Goal: Complete application form

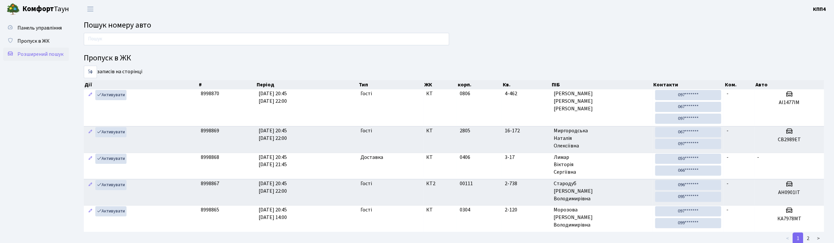
drag, startPoint x: 38, startPoint y: 56, endPoint x: 42, endPoint y: 51, distance: 5.6
click at [38, 56] on span "Розширений пошук" at bounding box center [40, 54] width 46 height 7
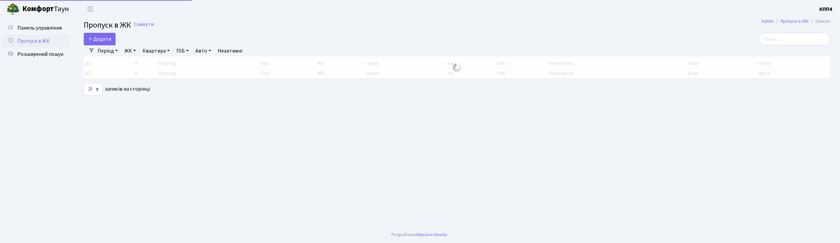
select select "25"
click at [91, 41] on span "Додати" at bounding box center [99, 38] width 23 height 7
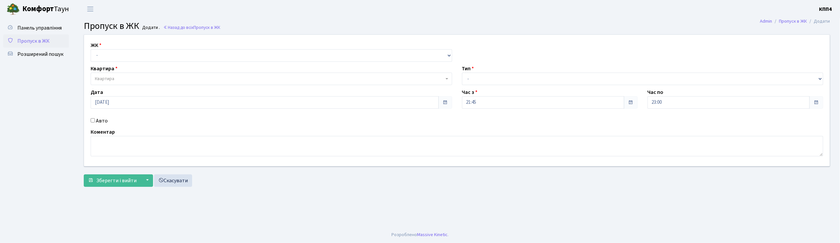
select select "271"
click at [91, 49] on select "- КТ, вул. Регенераторна, 4 КТ2, просп. Соборності, 17 КТ3, вул. Березнева, 16 …" at bounding box center [272, 55] width 362 height 12
select select
click at [124, 79] on span "Квартира" at bounding box center [269, 79] width 349 height 7
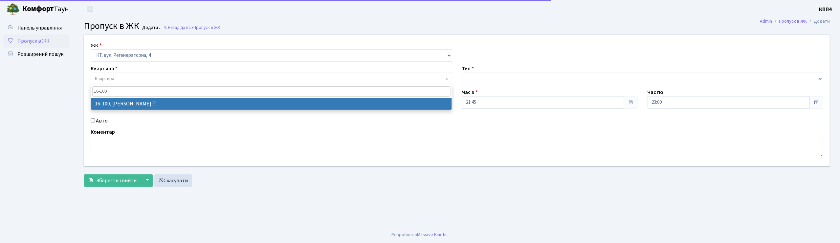
type input "16-100"
drag, startPoint x: 126, startPoint y: 109, endPoint x: 128, endPoint y: 104, distance: 4.9
select select "8661"
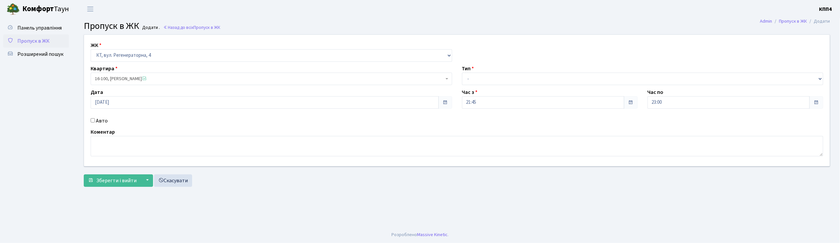
click at [102, 122] on label "Авто" at bounding box center [102, 121] width 12 height 8
click at [95, 122] on input "Авто" at bounding box center [93, 120] width 4 height 4
checkbox input "true"
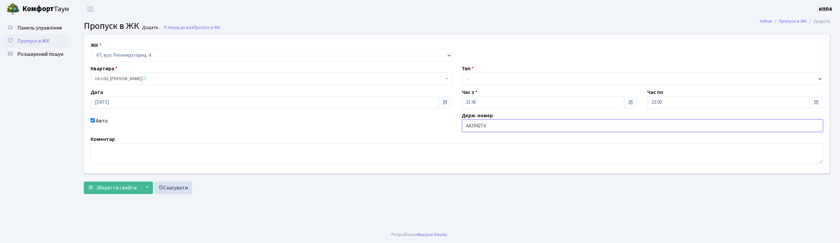
type input "АА3942ТК"
click at [480, 82] on select "- Доставка Таксі Гості Сервіс" at bounding box center [643, 79] width 362 height 12
select select "3"
click at [462, 73] on select "- Доставка Таксі Гості Сервіс" at bounding box center [643, 79] width 362 height 12
click at [98, 196] on div "ЖК - КТ, вул. Регенераторна, 4 КТ2, просп. Соборності, 17 КТ3, вул. Березнева, …" at bounding box center [457, 115] width 757 height 163
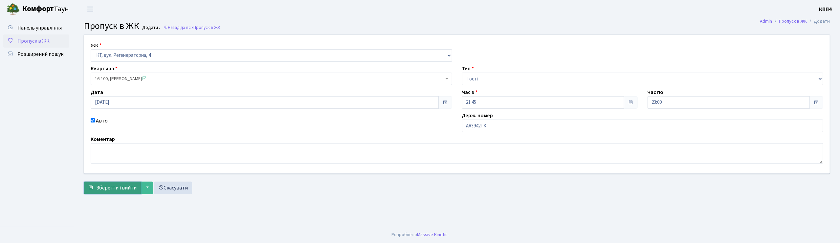
click at [106, 190] on span "Зберегти і вийти" at bounding box center [116, 187] width 40 height 7
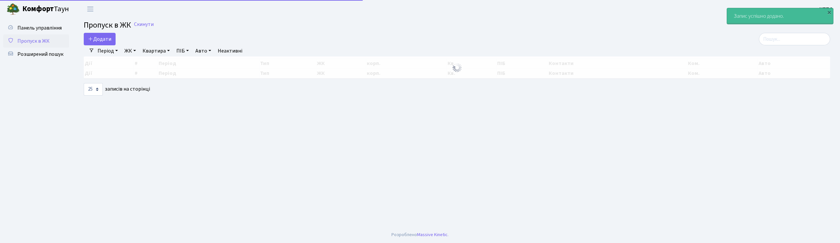
select select "25"
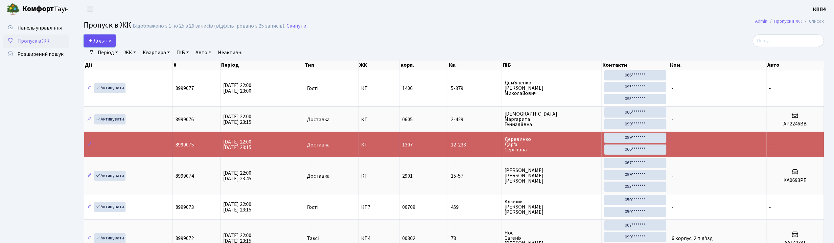
click at [93, 42] on icon at bounding box center [90, 40] width 5 height 5
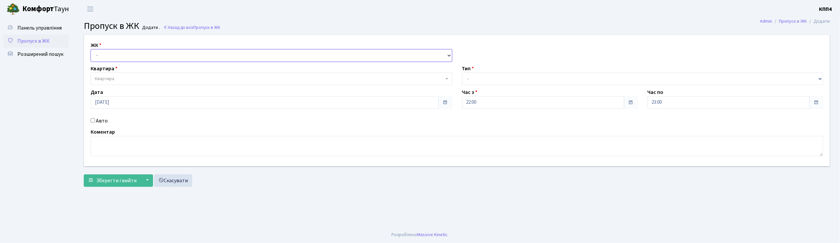
click at [123, 57] on select "- КТ, вул. Регенераторна, 4 КТ2, просп. Соборності, 17 КТ3, вул. Березнева, 16 …" at bounding box center [272, 55] width 362 height 12
select select "271"
click at [91, 49] on select "- КТ, вул. Регенераторна, 4 КТ2, просп. Соборності, 17 КТ3, вул. Березнева, 16 …" at bounding box center [272, 55] width 362 height 12
select select
click at [102, 120] on label "Авто" at bounding box center [102, 121] width 12 height 8
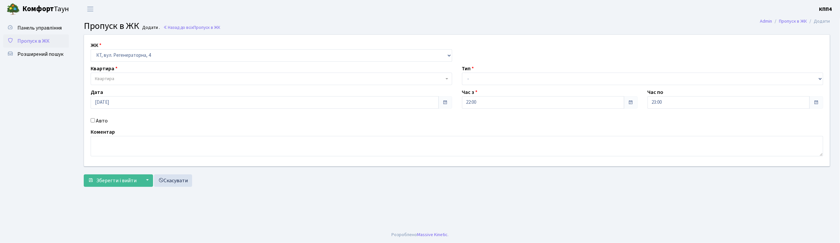
click at [95, 120] on input "Авто" at bounding box center [93, 120] width 4 height 4
checkbox input "true"
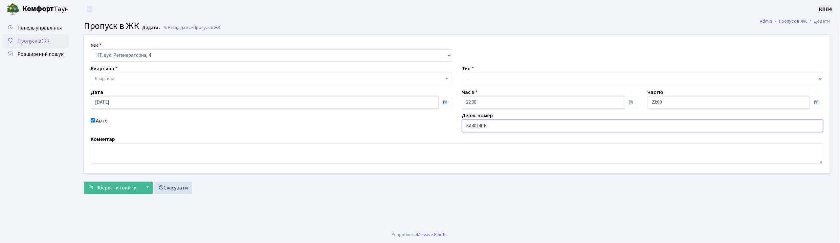
type input "КА4014РК"
click at [488, 81] on select "- Доставка Таксі Гості Сервіс" at bounding box center [643, 79] width 362 height 12
select select "2"
click at [462, 73] on select "- Доставка Таксі Гості Сервіс" at bounding box center [643, 79] width 362 height 12
click at [134, 78] on span "Квартира" at bounding box center [269, 79] width 349 height 7
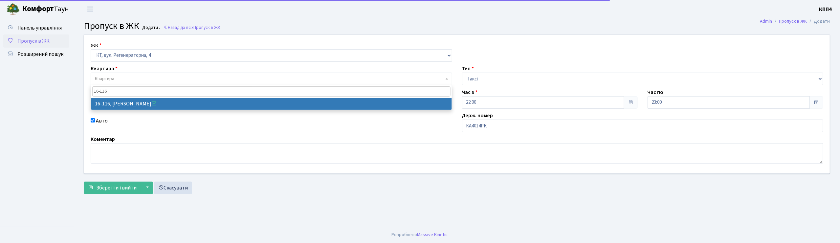
type input "16-116"
select select "8677"
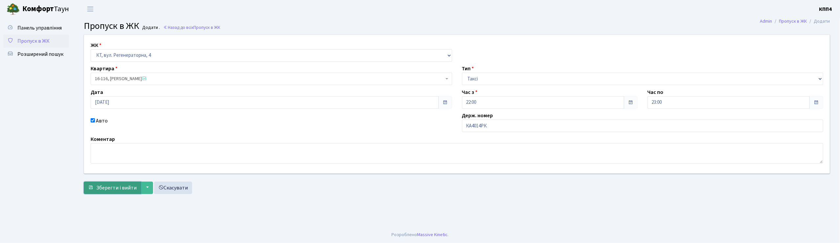
click at [115, 182] on button "Зберегти і вийти" at bounding box center [112, 188] width 57 height 12
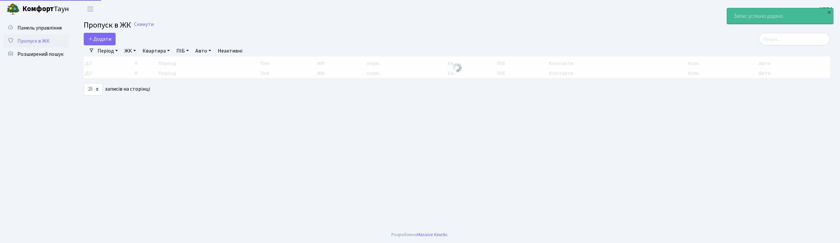
select select "25"
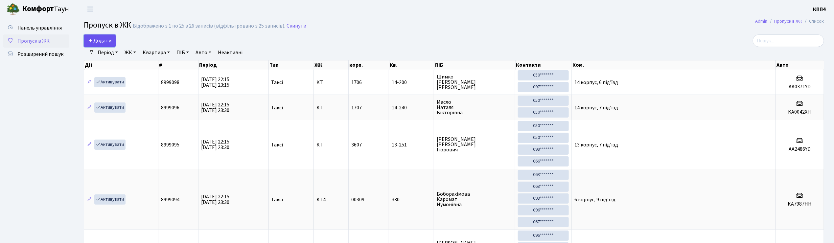
click at [99, 43] on span "Додати" at bounding box center [99, 40] width 23 height 7
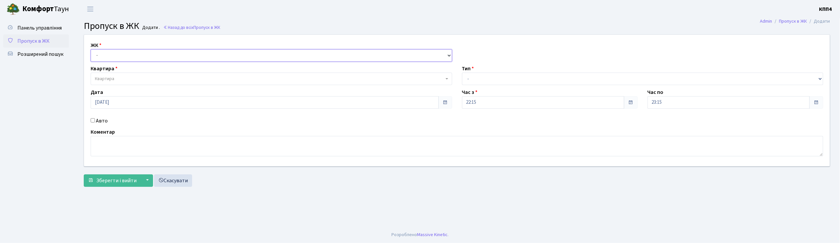
click at [133, 58] on select "- КТ, вул. Регенераторна, 4 КТ2, просп. Соборності, 17 КТ3, вул. Березнева, 16 …" at bounding box center [272, 55] width 362 height 12
select select "271"
click at [91, 49] on select "- КТ, вул. Регенераторна, 4 КТ2, просп. Соборності, 17 КТ3, вул. Березнева, 16 …" at bounding box center [272, 55] width 362 height 12
select select
click at [121, 76] on span "Квартира" at bounding box center [269, 79] width 349 height 7
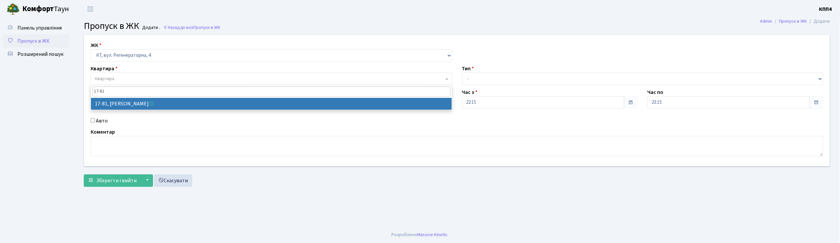
type input "17-81"
click at [118, 97] on span "17-81" at bounding box center [271, 91] width 361 height 13
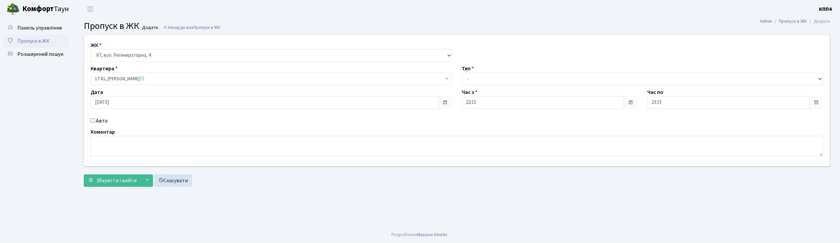
select select "9035"
click at [100, 118] on label "Авто" at bounding box center [102, 121] width 12 height 8
click at [95, 118] on input "Авто" at bounding box center [93, 120] width 4 height 4
checkbox input "true"
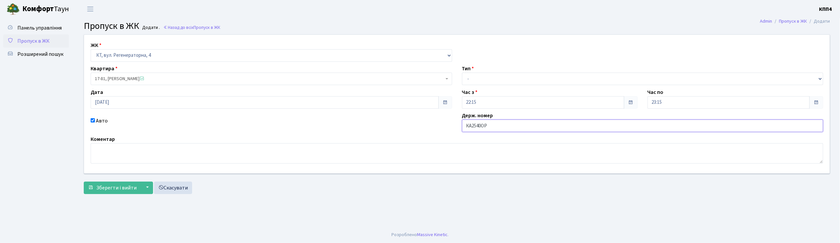
type input "КА2540ОР"
click at [488, 78] on select "- Доставка Таксі Гості Сервіс" at bounding box center [643, 79] width 362 height 12
select select "2"
click at [462, 73] on select "- Доставка Таксі Гості Сервіс" at bounding box center [643, 79] width 362 height 12
click at [119, 183] on button "Зберегти і вийти" at bounding box center [112, 188] width 57 height 12
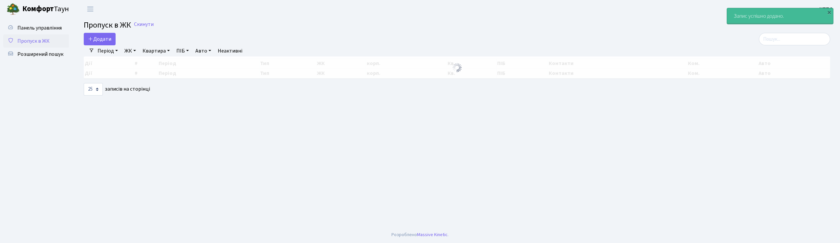
select select "25"
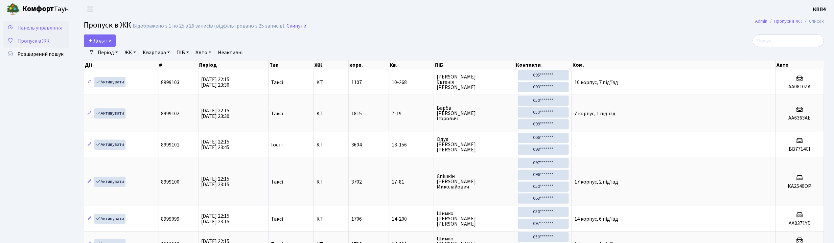
click at [32, 26] on span "Панель управління" at bounding box center [39, 27] width 44 height 7
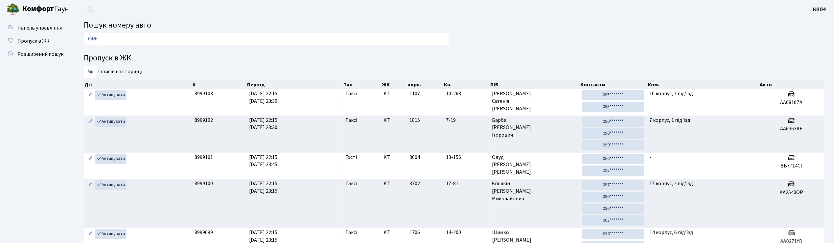
type input "6426"
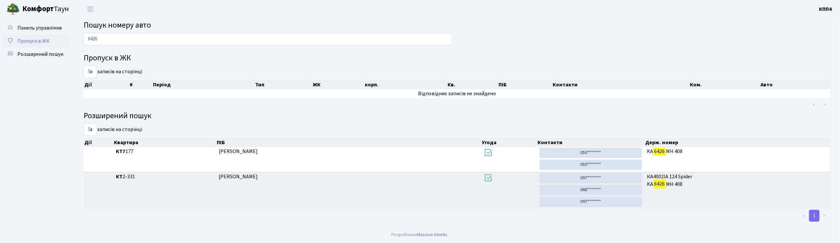
click at [36, 39] on span "Пропуск в ЖК" at bounding box center [33, 40] width 32 height 7
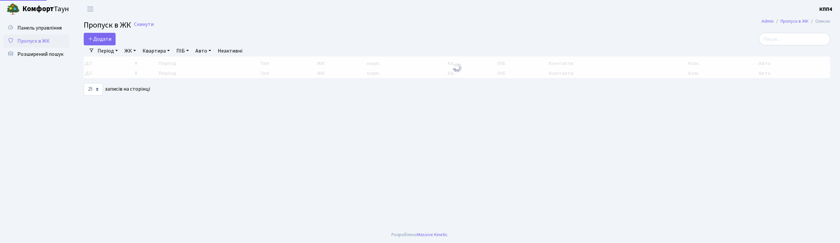
select select "25"
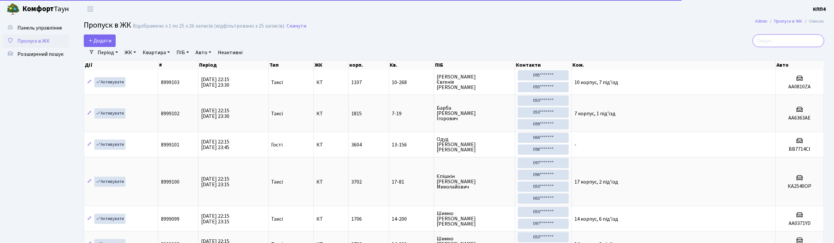
click at [787, 38] on input "search" at bounding box center [788, 40] width 71 height 12
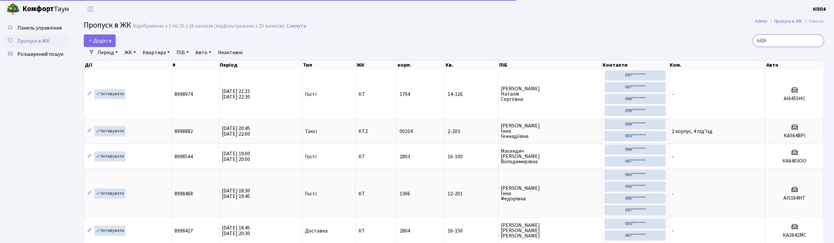
type input "6426"
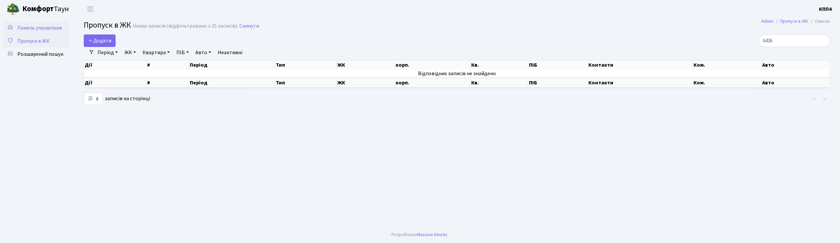
click at [22, 24] on span "Панель управління" at bounding box center [39, 27] width 44 height 7
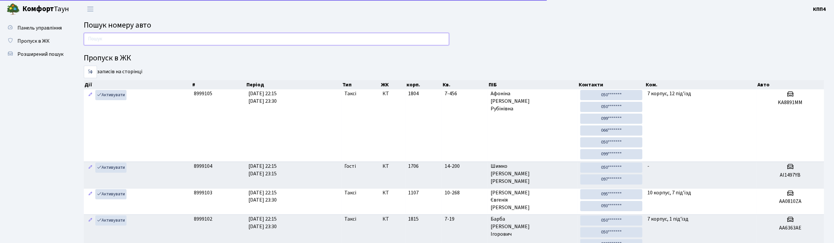
click at [108, 38] on input "text" at bounding box center [266, 39] width 365 height 12
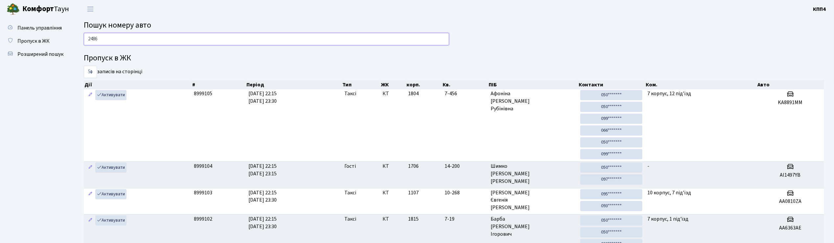
type input "2486"
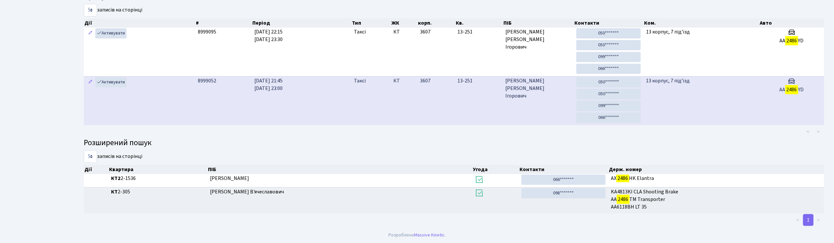
scroll to position [64, 0]
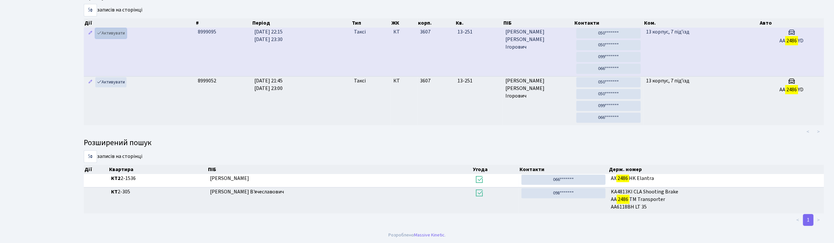
click at [110, 32] on link "Активувати" at bounding box center [110, 33] width 31 height 10
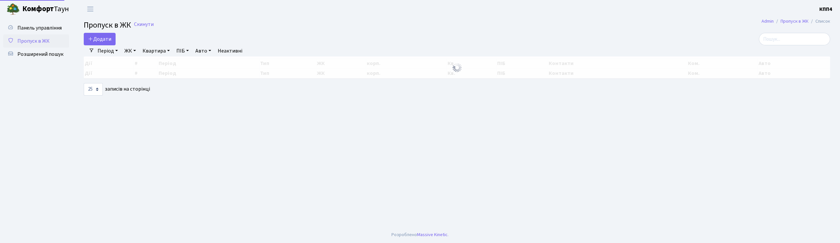
select select "25"
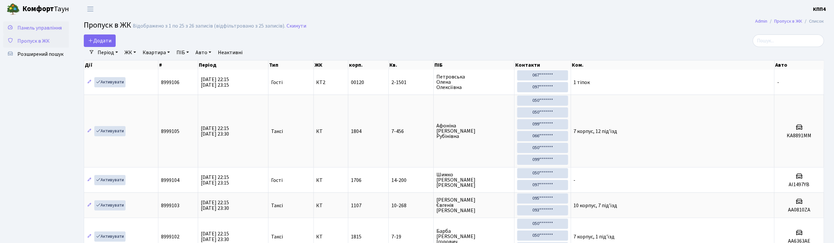
click at [51, 34] on link "Панель управління" at bounding box center [36, 27] width 66 height 13
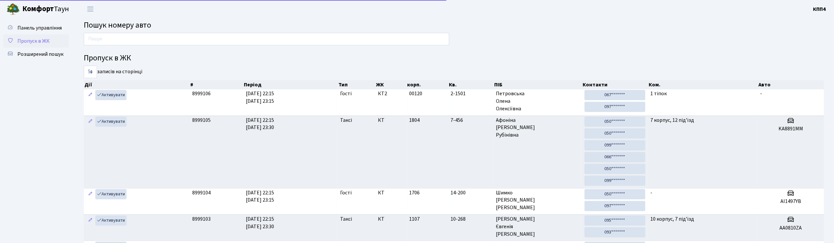
click at [46, 37] on span "Пропуск в ЖК" at bounding box center [33, 40] width 32 height 7
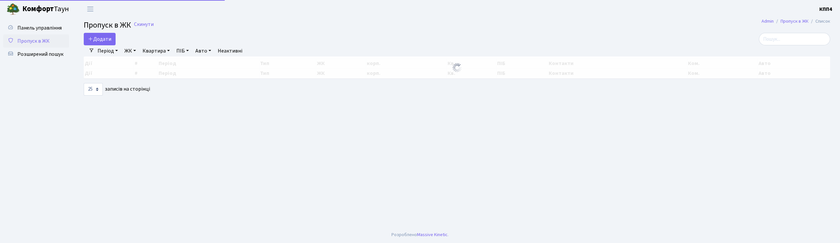
select select "25"
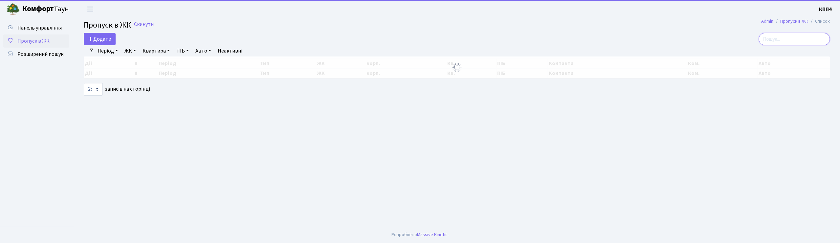
click at [806, 40] on input "search" at bounding box center [794, 39] width 71 height 12
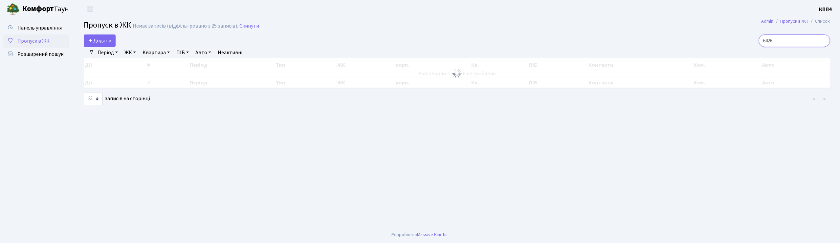
type input "6426"
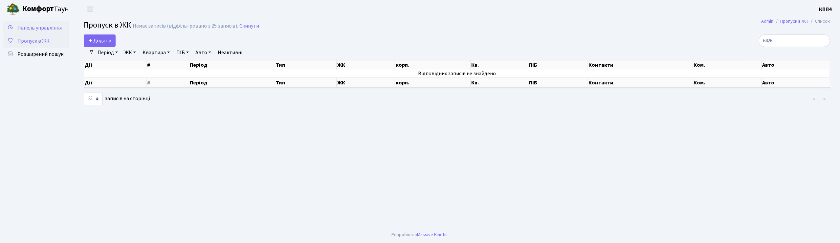
click at [25, 23] on link "Панель управління" at bounding box center [36, 27] width 66 height 13
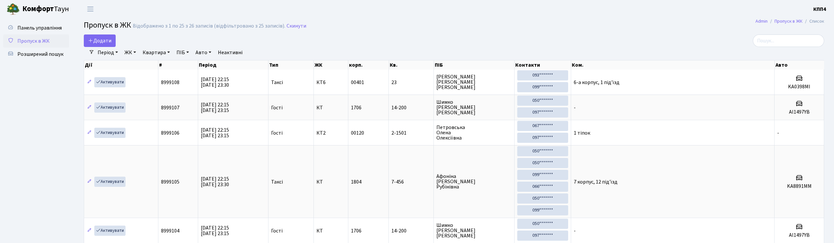
select select "25"
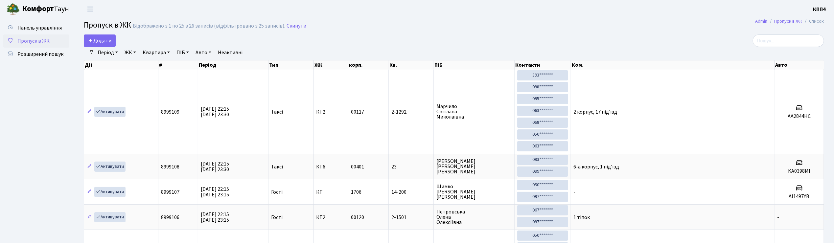
click at [33, 39] on span "Пропуск в ЖК" at bounding box center [33, 40] width 32 height 7
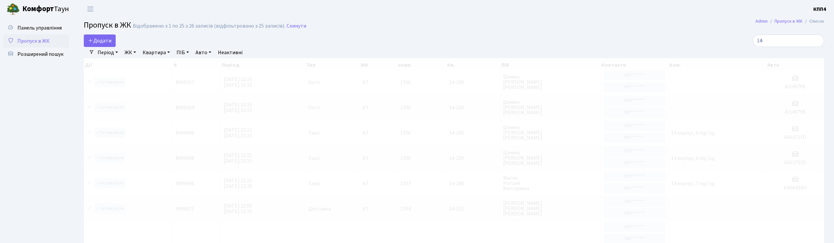
select select "25"
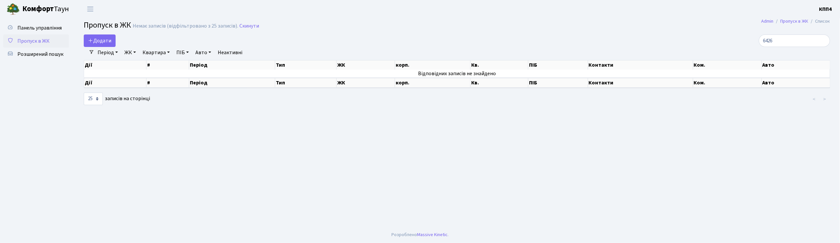
type input "6426"
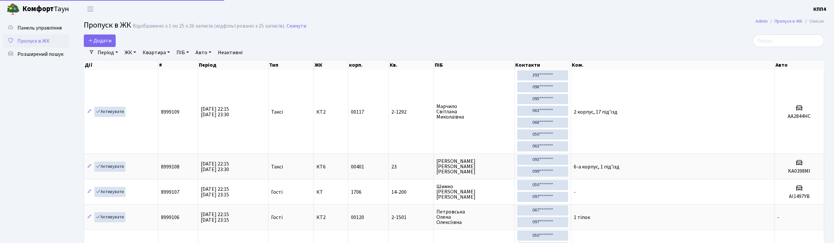
select select "25"
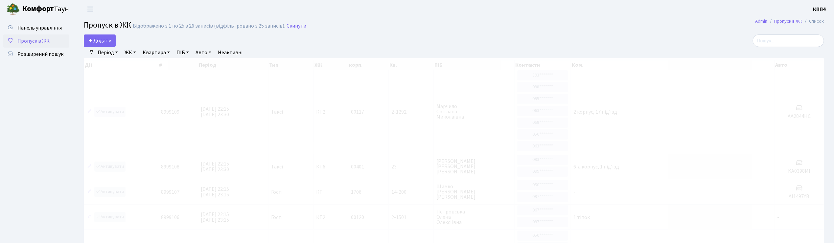
click at [25, 37] on span "Пропуск в ЖК" at bounding box center [33, 40] width 32 height 7
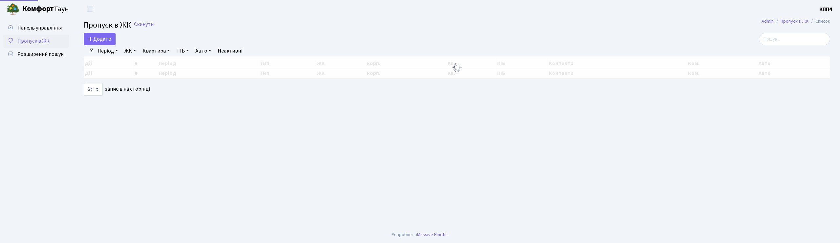
select select "25"
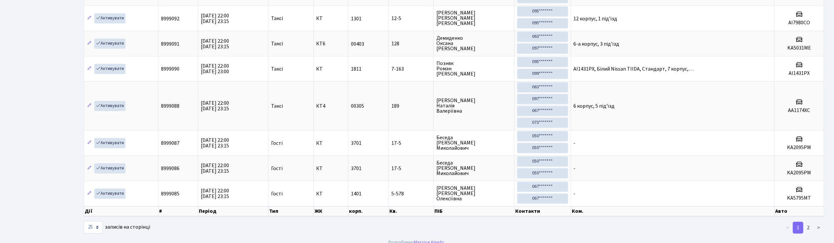
scroll to position [771, 0]
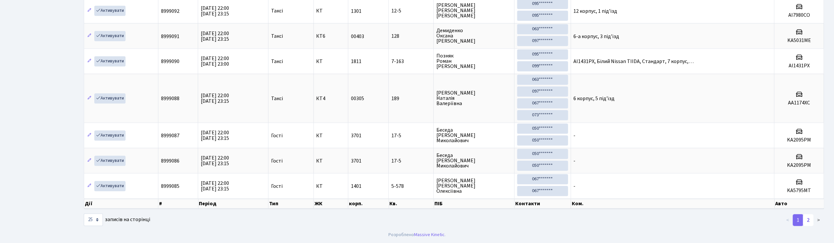
click at [811, 219] on link "2" at bounding box center [808, 220] width 11 height 12
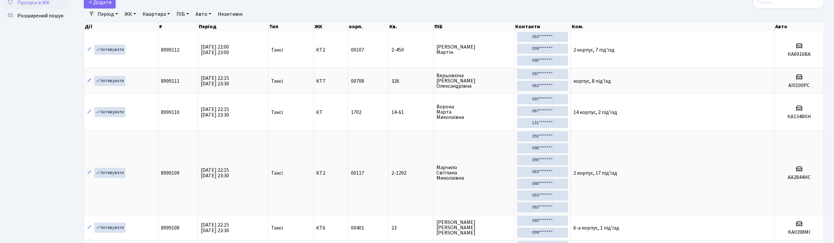
scroll to position [0, 0]
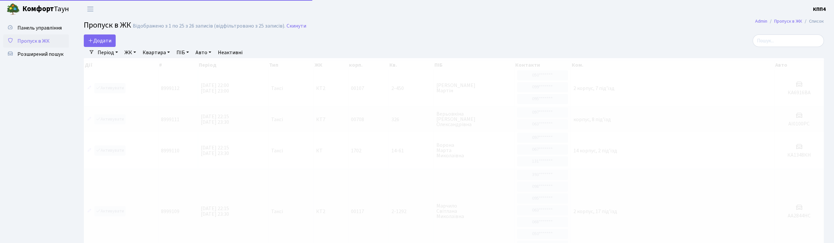
click at [44, 41] on span "Пропуск в ЖК" at bounding box center [33, 40] width 32 height 7
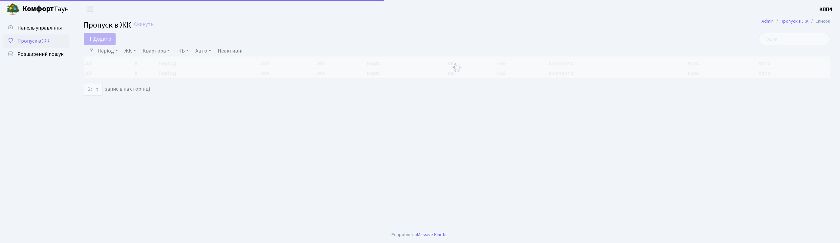
select select "25"
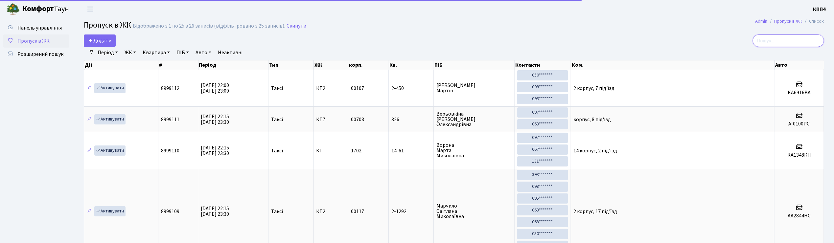
click at [786, 41] on input "search" at bounding box center [788, 40] width 71 height 12
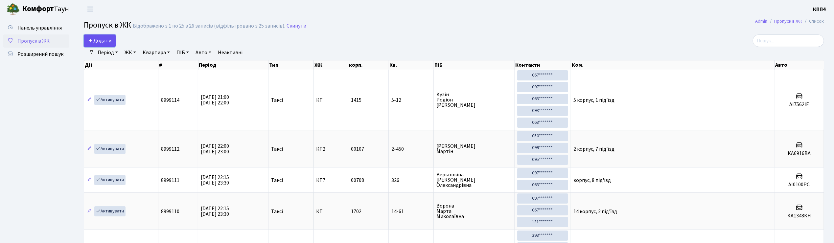
click at [101, 45] on link "Додати" at bounding box center [100, 40] width 32 height 12
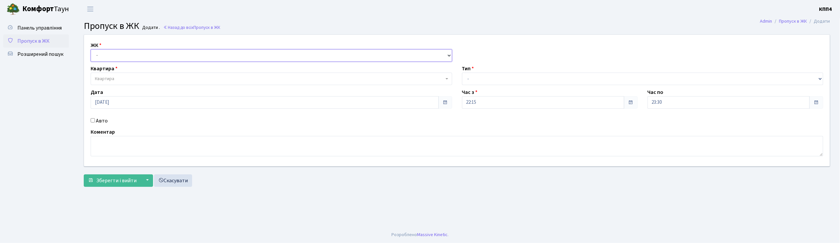
drag, startPoint x: 0, startPoint y: 0, endPoint x: 138, endPoint y: 58, distance: 149.9
click at [138, 58] on select "- КТ, вул. Регенераторна, 4 КТ2, просп. [STREET_ADDRESS] [STREET_ADDRESS] [PERS…" at bounding box center [272, 55] width 362 height 12
select select "271"
click at [91, 49] on select "- КТ, вул. Регенераторна, 4 КТ2, просп. [STREET_ADDRESS] [STREET_ADDRESS] [PERS…" at bounding box center [272, 55] width 362 height 12
select select
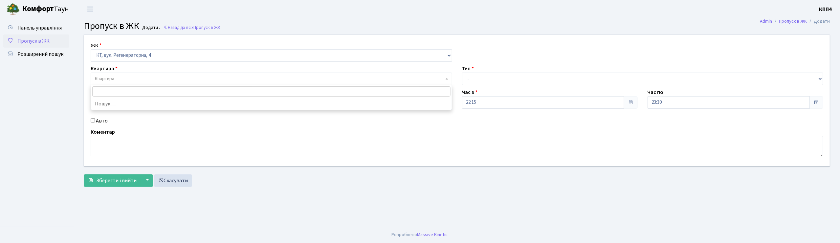
click at [130, 78] on span "Квартира" at bounding box center [269, 79] width 349 height 7
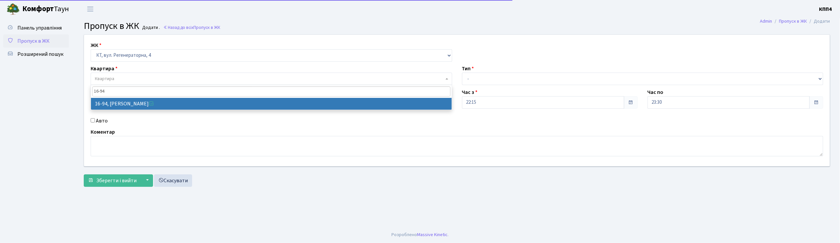
type input "16-94"
select select "8655"
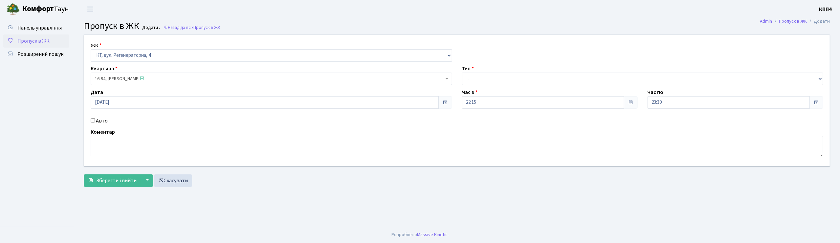
click at [99, 120] on label "Авто" at bounding box center [102, 121] width 12 height 8
click at [95, 120] on input "Авто" at bounding box center [93, 120] width 4 height 4
checkbox input "true"
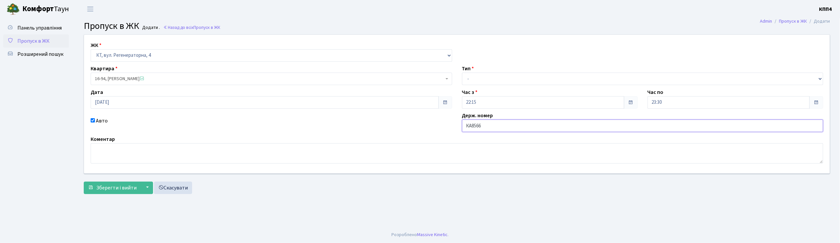
type input "КА8566ІН"
click at [480, 80] on select "- Доставка Таксі Гості Сервіс" at bounding box center [643, 79] width 362 height 12
select select "2"
click at [462, 73] on select "- Доставка Таксі Гості Сервіс" at bounding box center [643, 79] width 362 height 12
click at [114, 188] on span "Зберегти і вийти" at bounding box center [116, 187] width 40 height 7
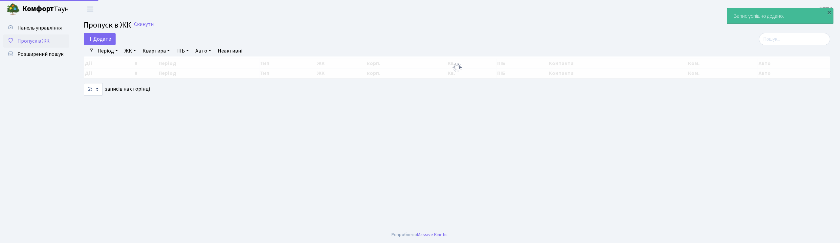
select select "25"
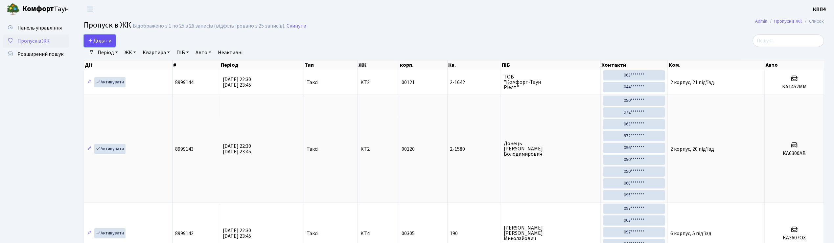
click at [100, 39] on span "Додати" at bounding box center [99, 40] width 23 height 7
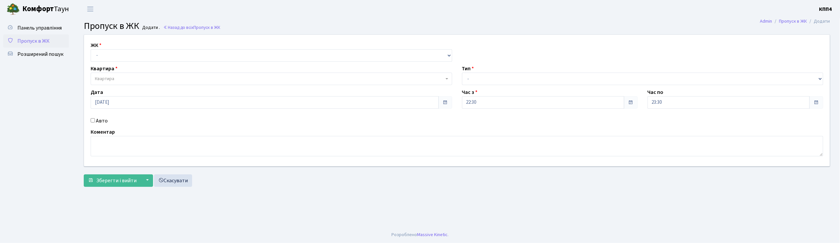
select select "271"
click at [91, 49] on select "- КТ, вул. Регенераторна, 4 КТ2, просп. [STREET_ADDRESS] [STREET_ADDRESS] [PERS…" at bounding box center [272, 55] width 362 height 12
select select
click at [137, 79] on span "Квартира" at bounding box center [269, 79] width 349 height 7
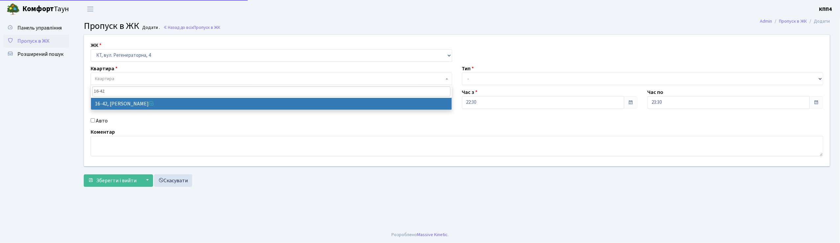
type input "16-42"
select select "8603"
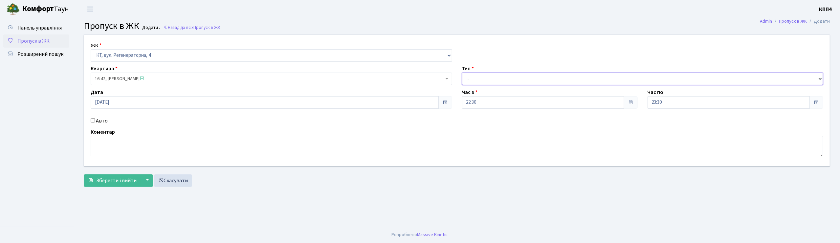
click at [498, 82] on select "- Доставка Таксі Гості Сервіс" at bounding box center [643, 79] width 362 height 12
select select "1"
click at [462, 73] on select "- Доставка Таксі Гості Сервіс" at bounding box center [643, 79] width 362 height 12
click at [111, 187] on div "ЖК - КТ, вул. Регенераторна, 4 КТ2, просп. Соборності, 17 КТ3, вул. Березнева, …" at bounding box center [457, 112] width 757 height 156
click at [112, 184] on span "Зберегти і вийти" at bounding box center [116, 180] width 40 height 7
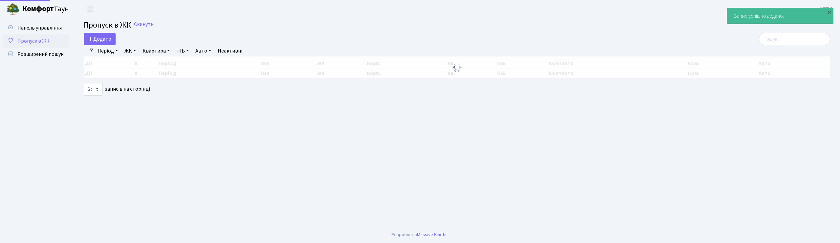
select select "25"
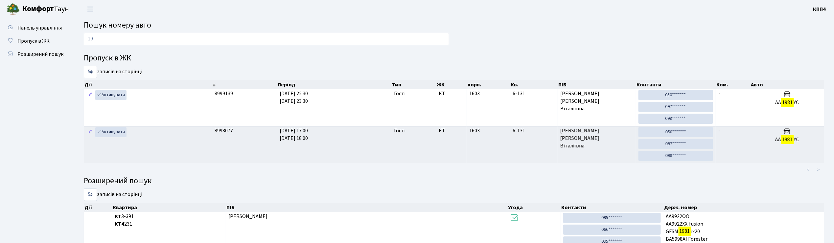
type input "1"
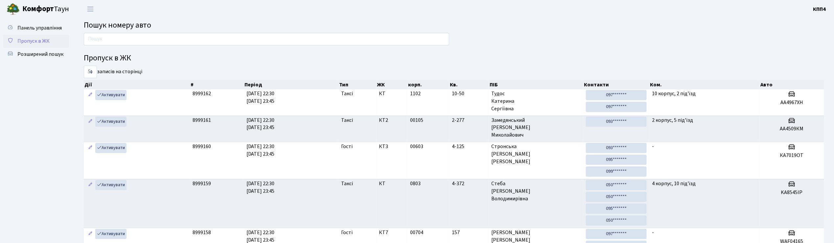
click at [33, 43] on span "Пропуск в ЖК" at bounding box center [33, 40] width 32 height 7
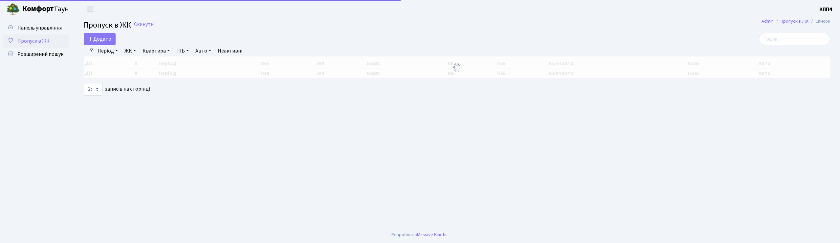
select select "25"
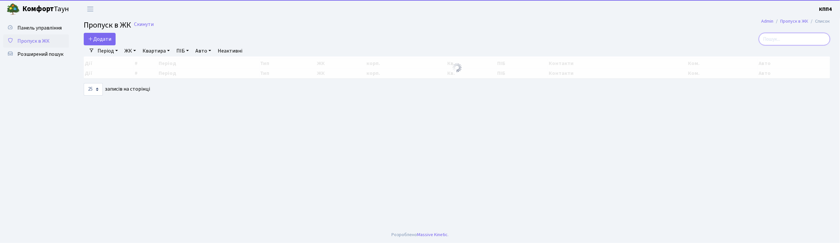
click at [797, 41] on input "search" at bounding box center [794, 39] width 71 height 12
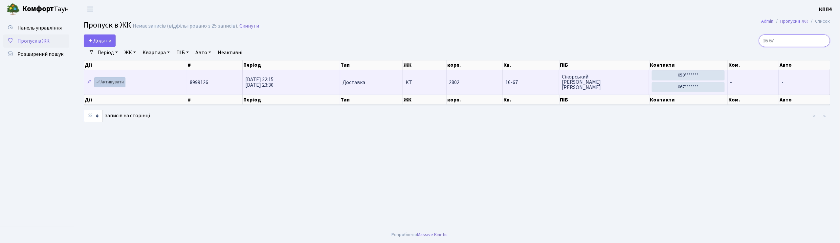
type input "16-67"
click at [107, 84] on link "Активувати" at bounding box center [109, 82] width 31 height 10
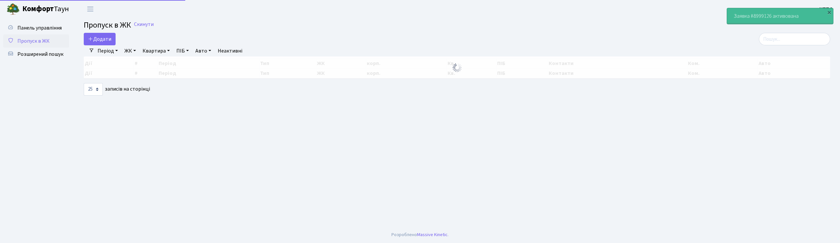
select select "25"
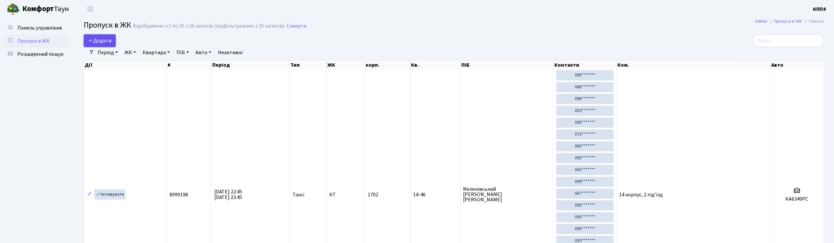
click at [112, 39] on link "Додати" at bounding box center [100, 40] width 32 height 12
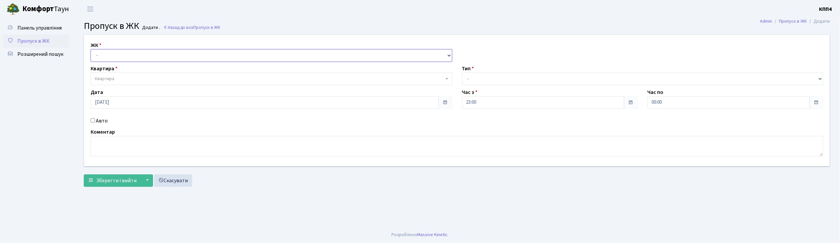
click at [158, 60] on select "- КТ, вул. Регенераторна, 4 КТ2, просп. [STREET_ADDRESS] [STREET_ADDRESS] [PERS…" at bounding box center [272, 55] width 362 height 12
select select "271"
click at [91, 49] on select "- КТ, вул. Регенераторна, 4 КТ2, просп. [STREET_ADDRESS] [STREET_ADDRESS] [PERS…" at bounding box center [272, 55] width 362 height 12
select select
click at [157, 75] on span "Квартира" at bounding box center [272, 79] width 362 height 12
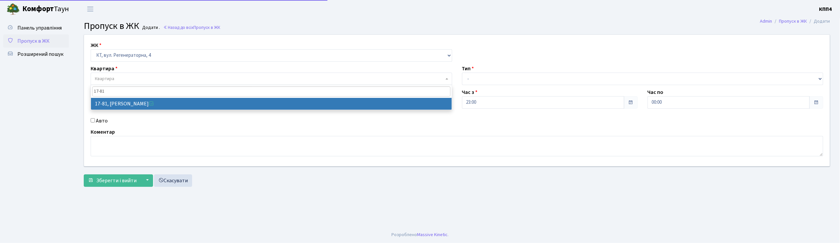
type input "17-81"
drag, startPoint x: 114, startPoint y: 106, endPoint x: 114, endPoint y: 103, distance: 3.7
select select "9035"
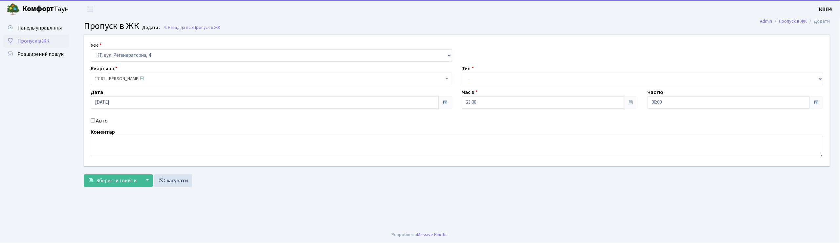
click at [102, 119] on label "Авто" at bounding box center [102, 121] width 12 height 8
click at [95, 119] on input "Авто" at bounding box center [93, 120] width 4 height 4
checkbox input "true"
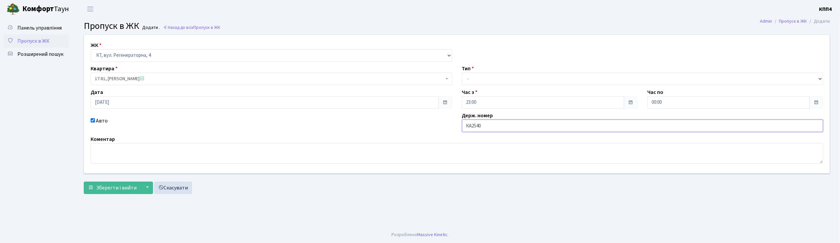
type input "КА2540ОР"
drag, startPoint x: 480, startPoint y: 74, endPoint x: 479, endPoint y: 85, distance: 10.9
click at [480, 74] on select "- Доставка Таксі Гості Сервіс" at bounding box center [643, 79] width 362 height 12
select select "2"
click at [462, 73] on select "- Доставка Таксі Гості Сервіс" at bounding box center [643, 79] width 362 height 12
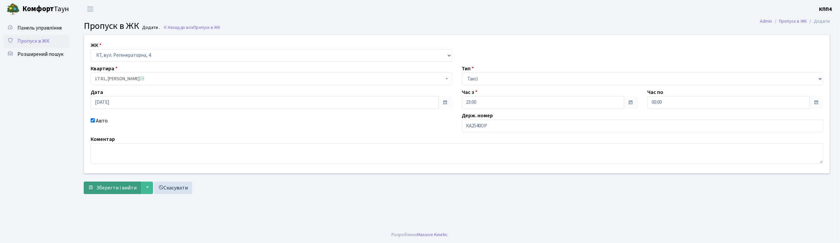
click at [108, 183] on form "ЖК - КТ, вул. Регенераторна, 4 КТ2, просп. [STREET_ADDRESS] [STREET_ADDRESS] [P…" at bounding box center [457, 114] width 747 height 160
click at [110, 186] on span "Зберегти і вийти" at bounding box center [116, 187] width 40 height 7
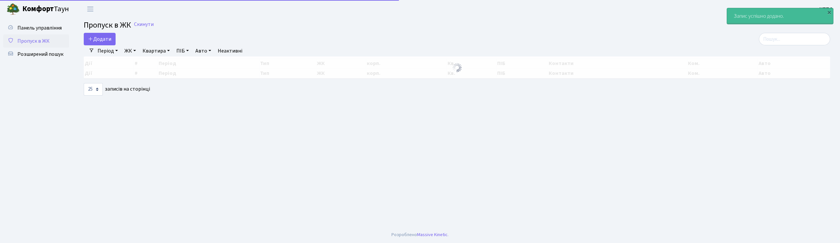
select select "25"
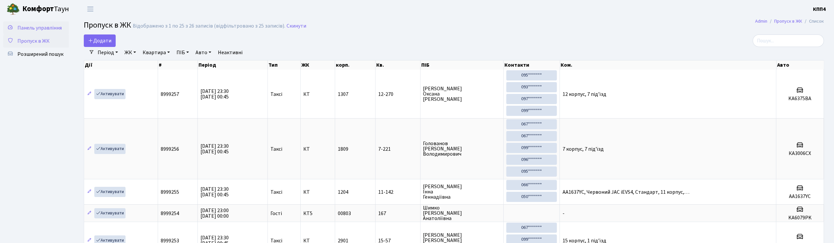
click at [56, 28] on span "Панель управління" at bounding box center [39, 27] width 44 height 7
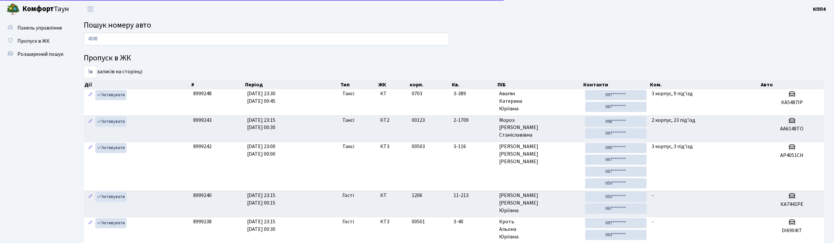
type input "4308"
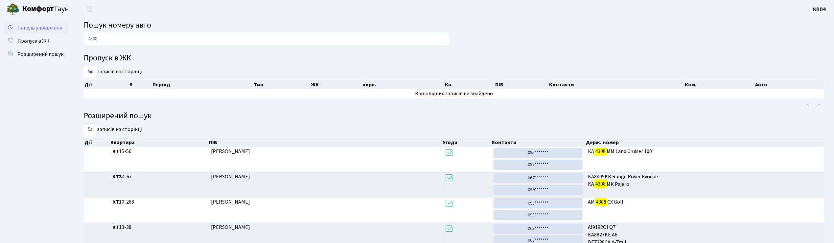
click at [52, 27] on span "Панель управління" at bounding box center [39, 27] width 44 height 7
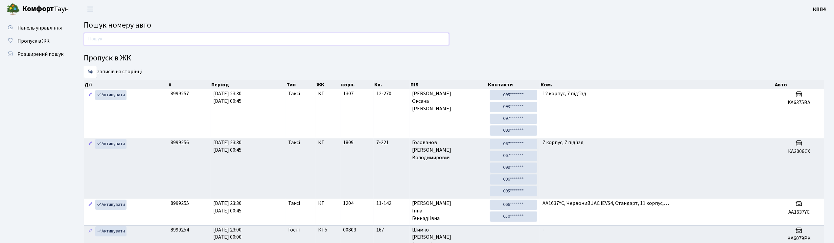
drag, startPoint x: 24, startPoint y: 67, endPoint x: 159, endPoint y: 36, distance: 138.6
click at [159, 36] on input "text" at bounding box center [266, 39] width 365 height 12
click at [621, 49] on div "Пропуск в ЖК 5 10 25 50 записів на сторінці Дії # Період Тип ЖК корп. Кв. ПІБ К…" at bounding box center [454, 196] width 750 height 327
click at [127, 40] on input "text" at bounding box center [266, 39] width 365 height 12
